Goal: Information Seeking & Learning: Check status

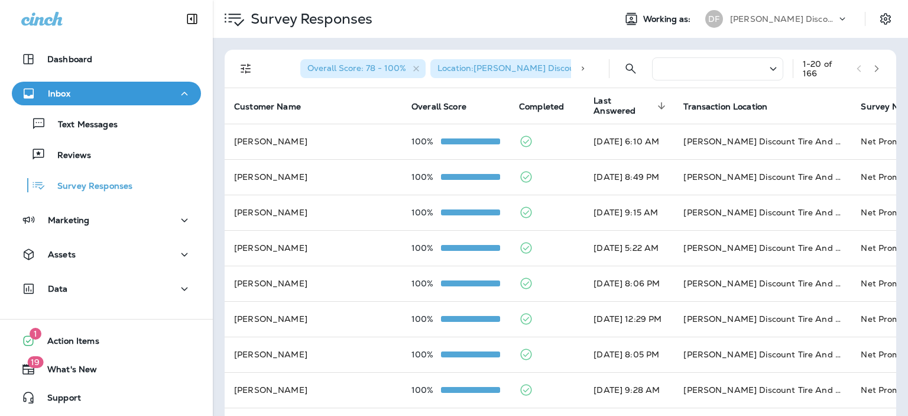
scroll to position [18, 0]
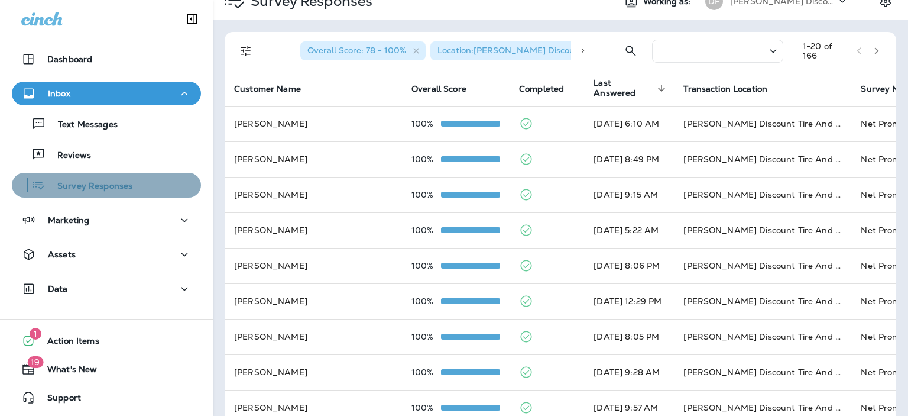
click at [106, 186] on p "Survey Responses" at bounding box center [89, 186] width 87 height 11
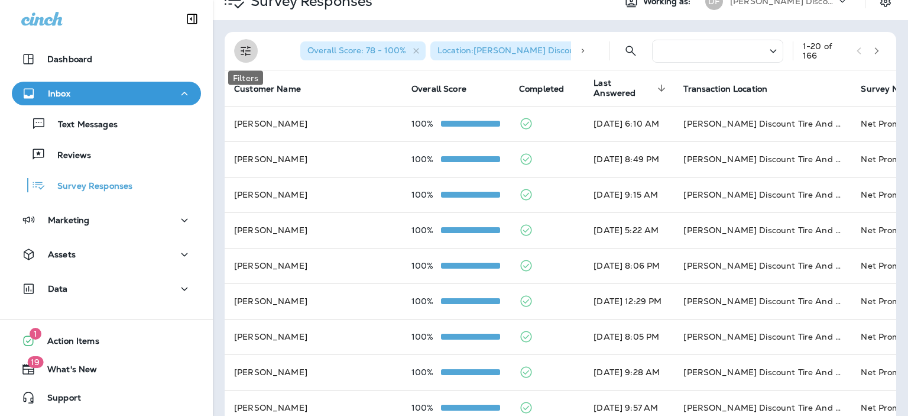
click at [246, 50] on icon "Filters" at bounding box center [246, 51] width 10 height 10
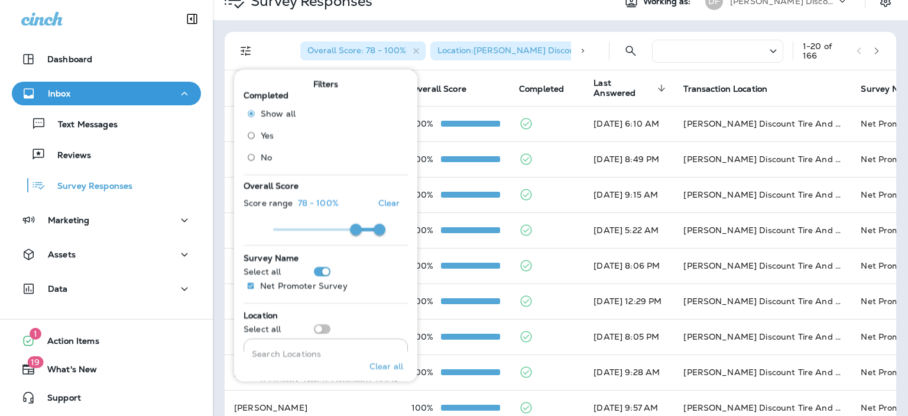
click at [766, 50] on icon at bounding box center [773, 51] width 14 height 15
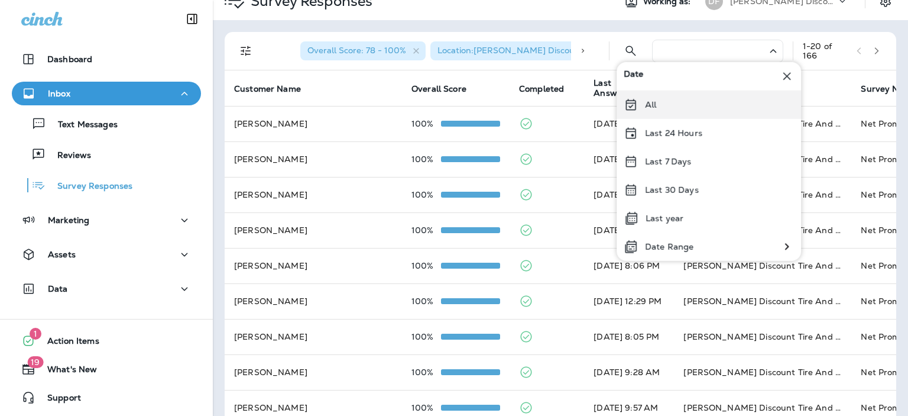
click at [662, 99] on div "All" at bounding box center [709, 104] width 185 height 28
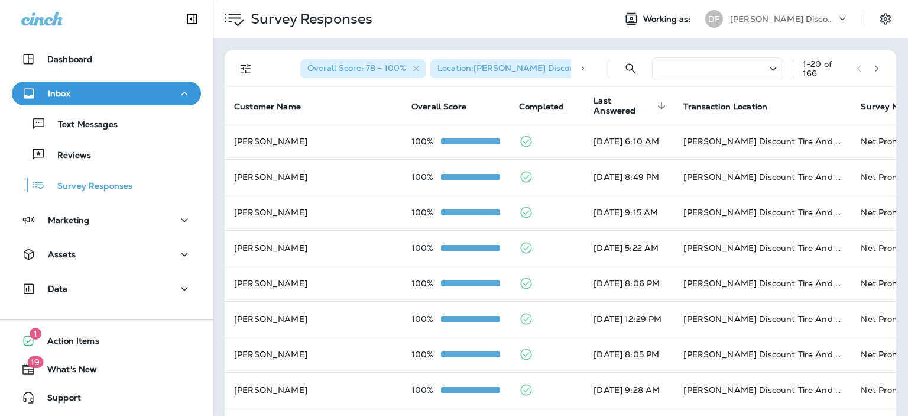
click at [766, 70] on icon at bounding box center [773, 69] width 14 height 15
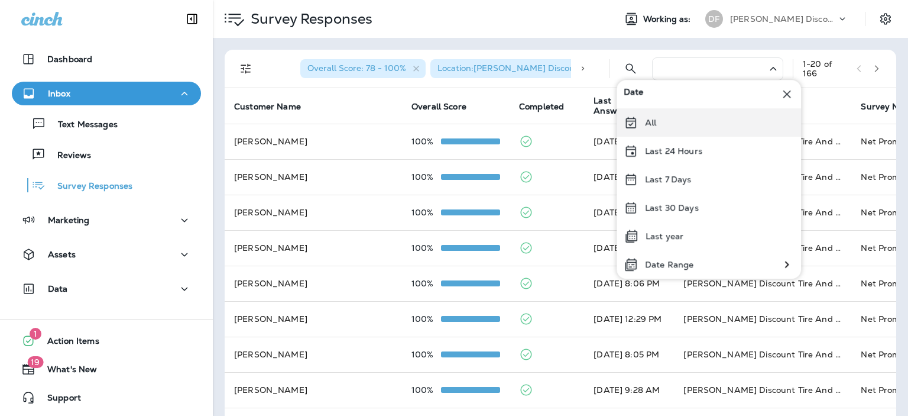
click at [648, 122] on p "All" at bounding box center [650, 122] width 11 height 9
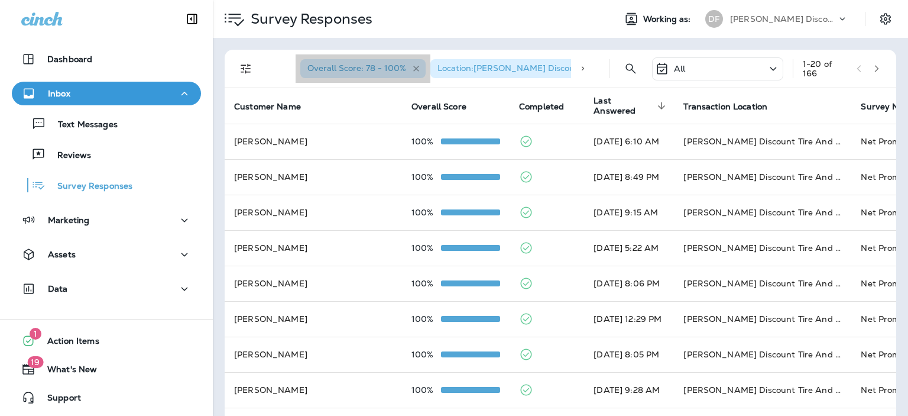
click at [413, 70] on icon "button" at bounding box center [416, 69] width 6 height 6
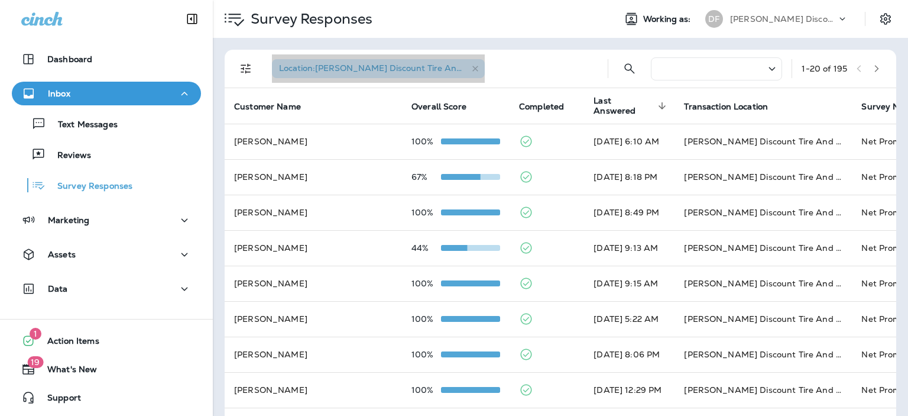
click at [477, 68] on icon "button" at bounding box center [476, 69] width 10 height 10
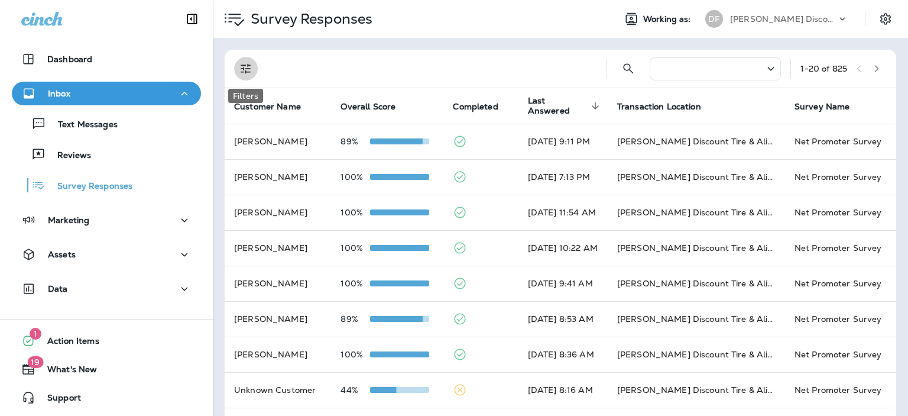
click at [246, 68] on icon "Filters" at bounding box center [246, 69] width 14 height 14
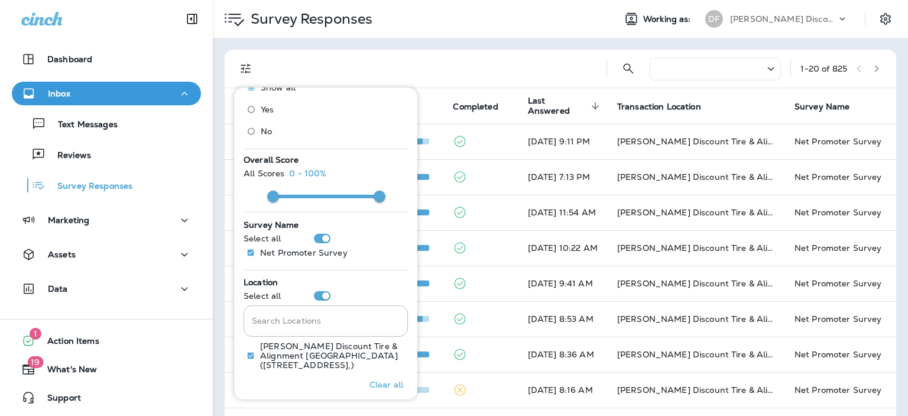
scroll to position [50, 0]
type input "**"
drag, startPoint x: 376, startPoint y: 189, endPoint x: 345, endPoint y: 190, distance: 31.4
click at [345, 192] on span at bounding box center [345, 198] width 12 height 12
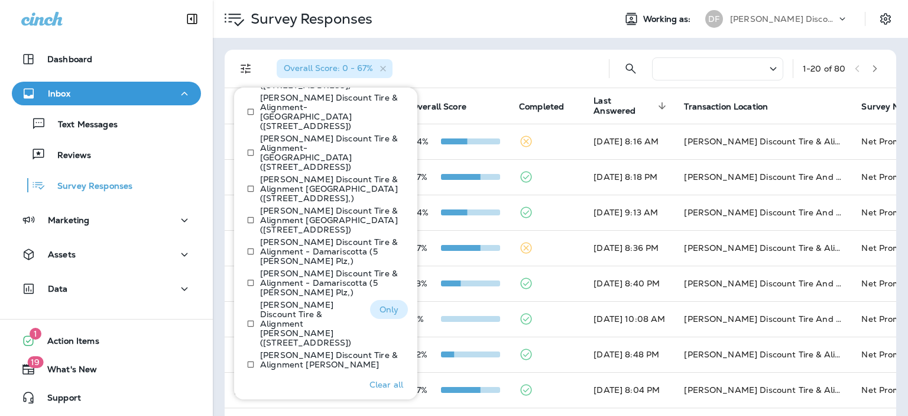
scroll to position [352, 0]
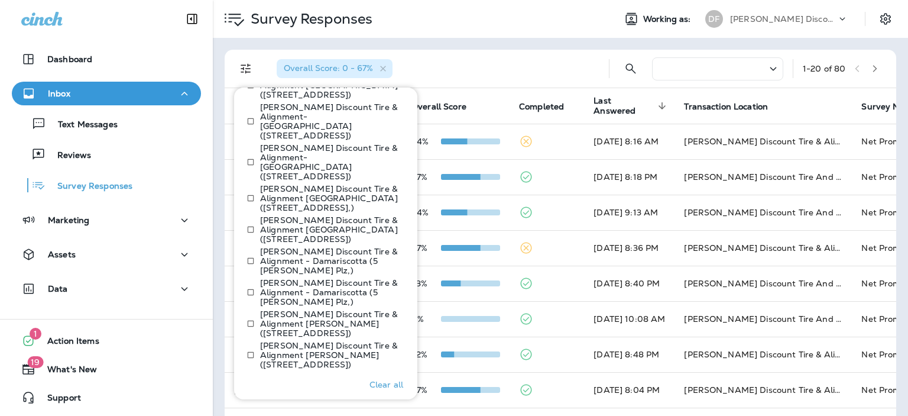
click at [318, 376] on p "Show more" at bounding box center [326, 380] width 46 height 9
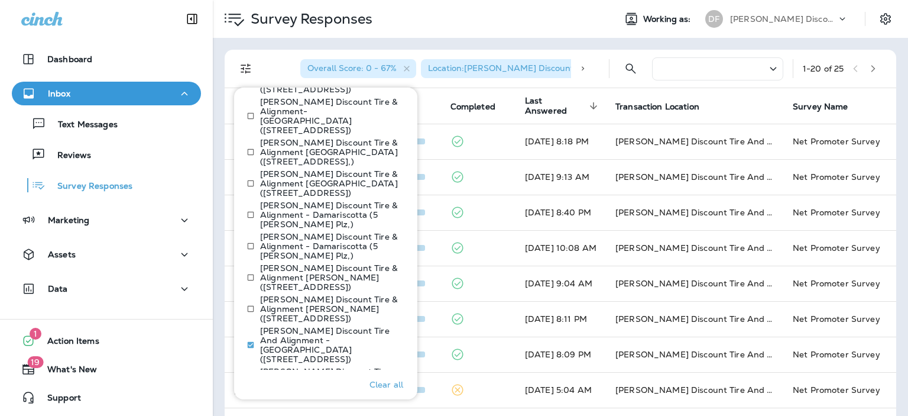
click at [562, 17] on div "Survey Responses" at bounding box center [409, 18] width 393 height 33
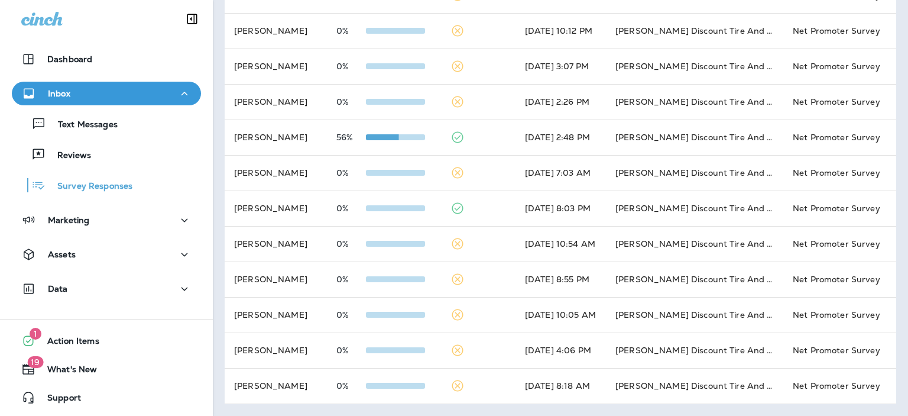
scroll to position [417, 0]
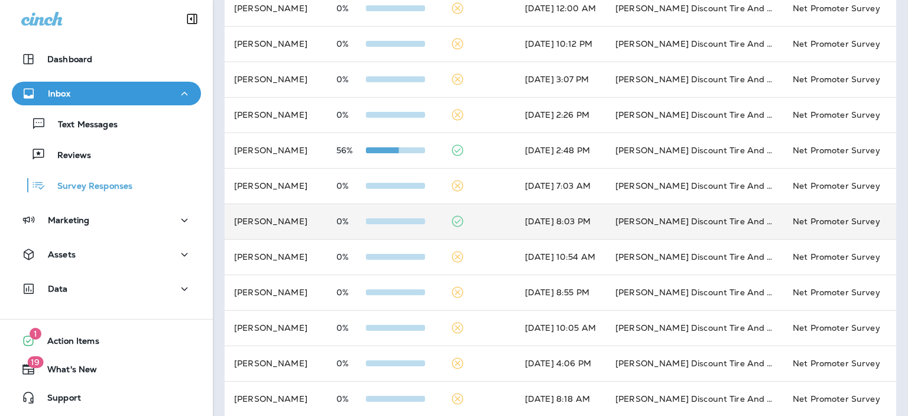
click at [470, 222] on td at bounding box center [478, 220] width 75 height 35
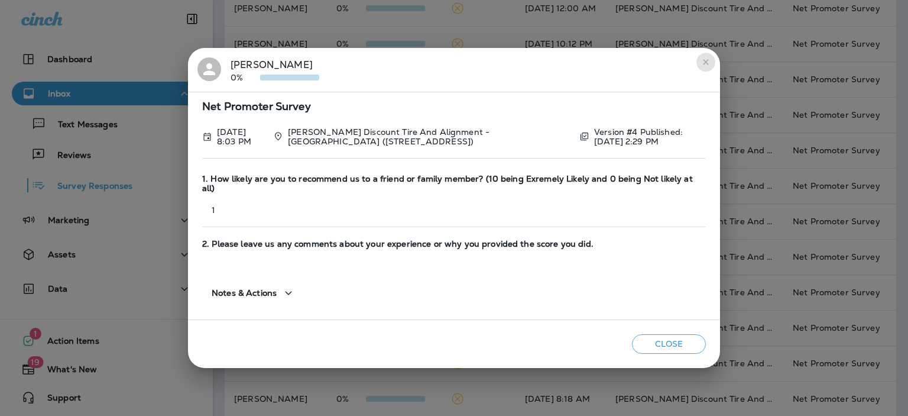
click at [707, 67] on icon "close" at bounding box center [705, 61] width 9 height 9
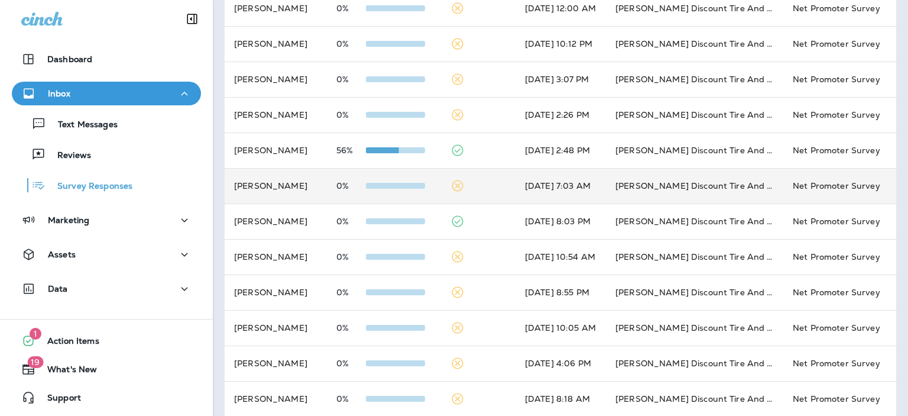
click at [462, 187] on td at bounding box center [478, 185] width 75 height 35
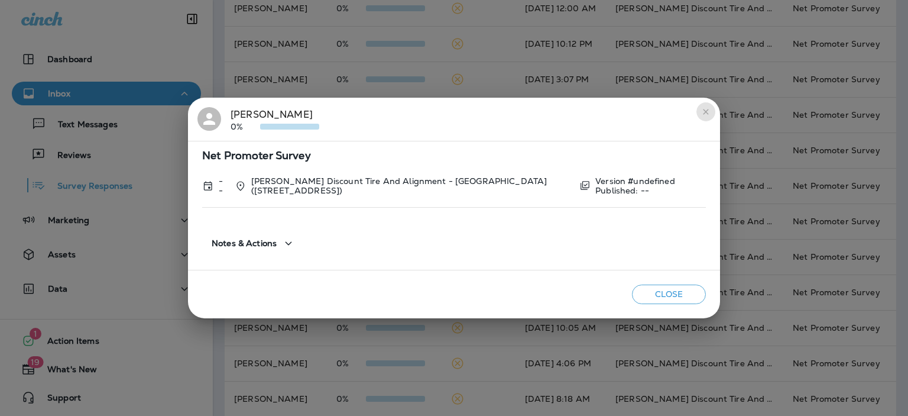
click at [707, 111] on icon "close" at bounding box center [705, 111] width 5 height 5
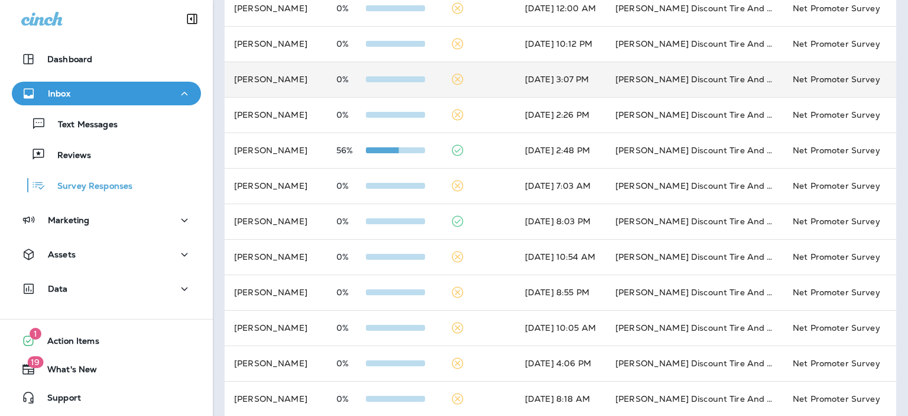
click at [464, 81] on td at bounding box center [478, 79] width 75 height 35
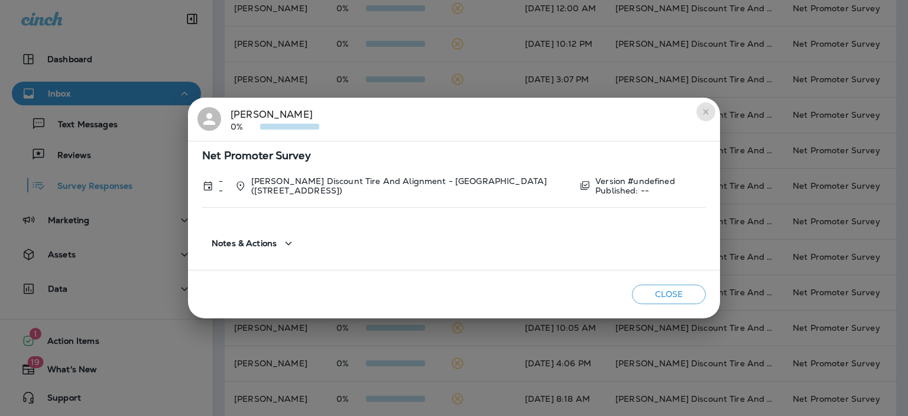
click at [705, 114] on icon "close" at bounding box center [705, 111] width 9 height 9
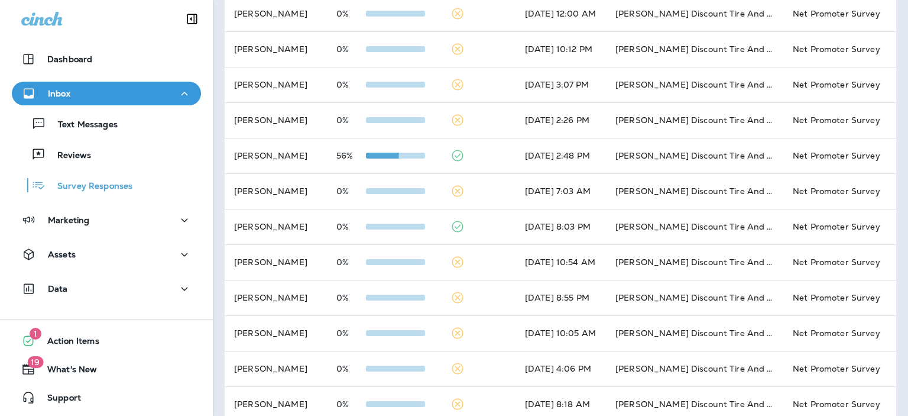
scroll to position [438, 0]
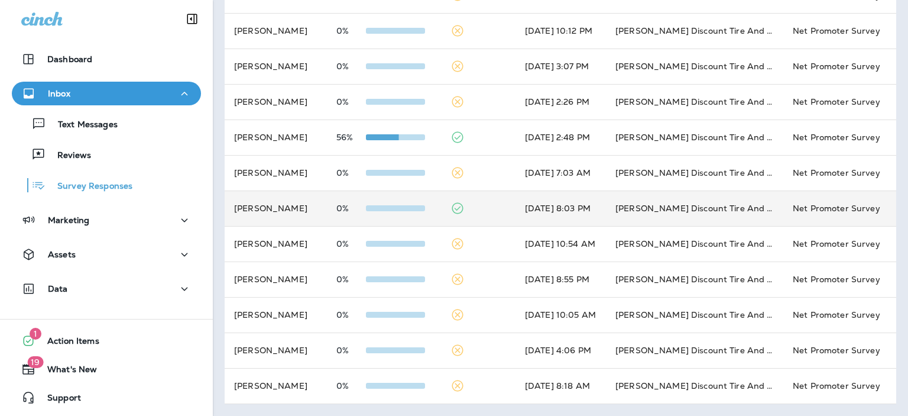
click at [393, 205] on span at bounding box center [395, 208] width 59 height 6
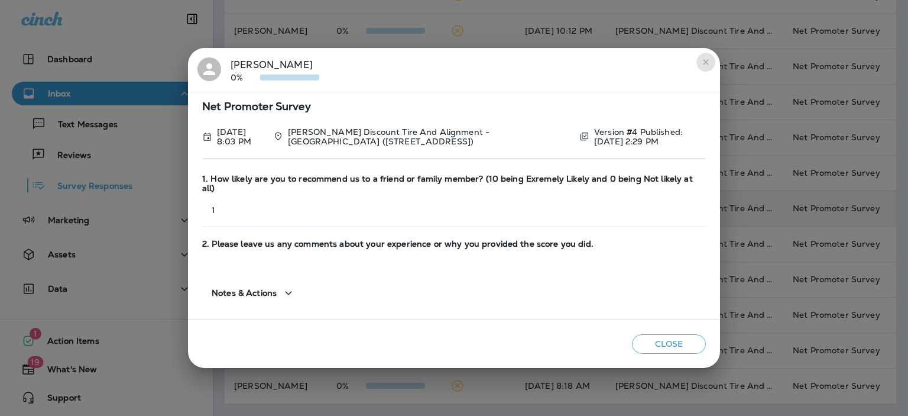
click at [708, 65] on icon "close" at bounding box center [705, 61] width 9 height 9
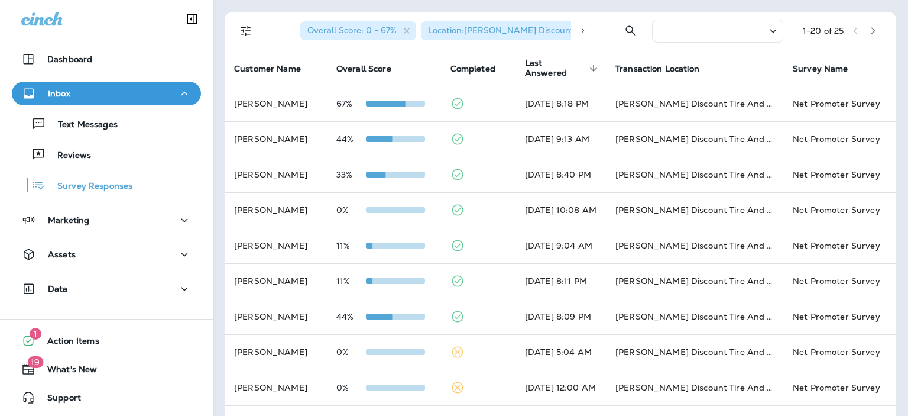
scroll to position [0, 0]
